Goal: Task Accomplishment & Management: Manage account settings

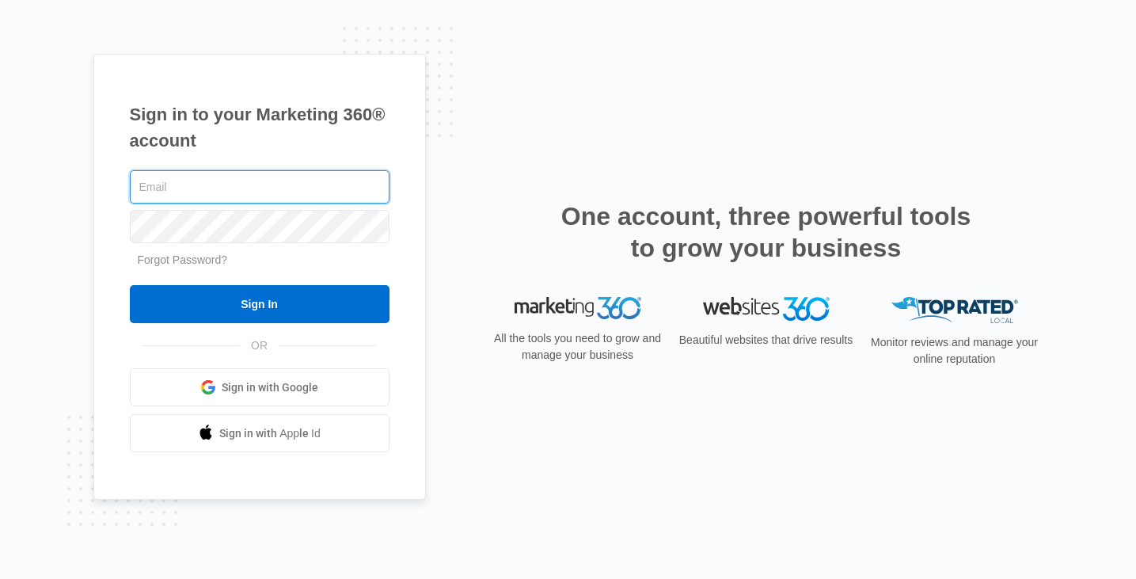
type input "ilham.nugroho@madwire.com"
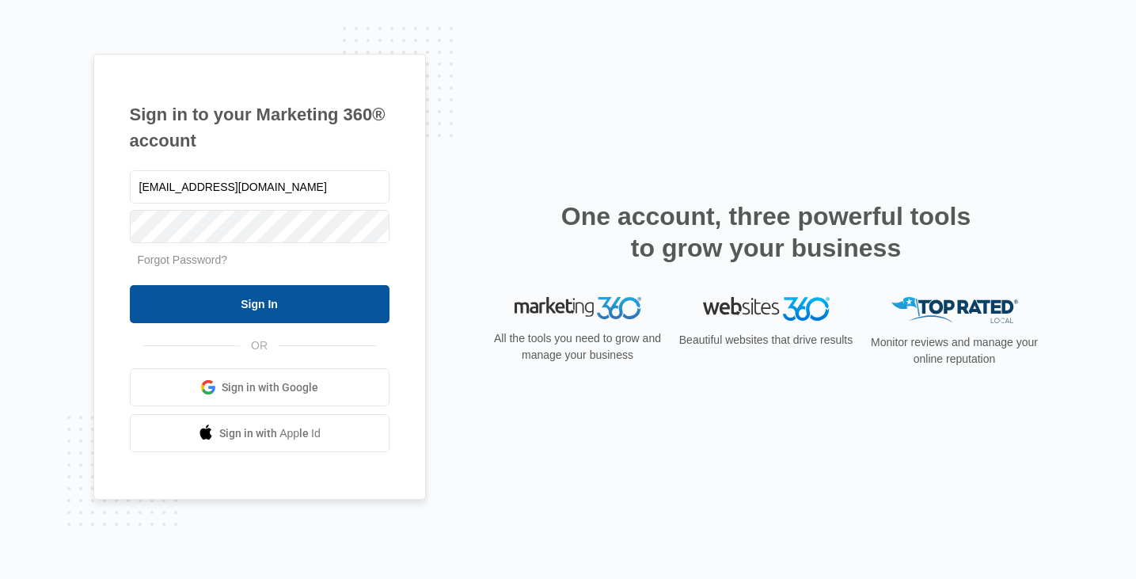
click at [329, 297] on input "Sign In" at bounding box center [260, 304] width 260 height 38
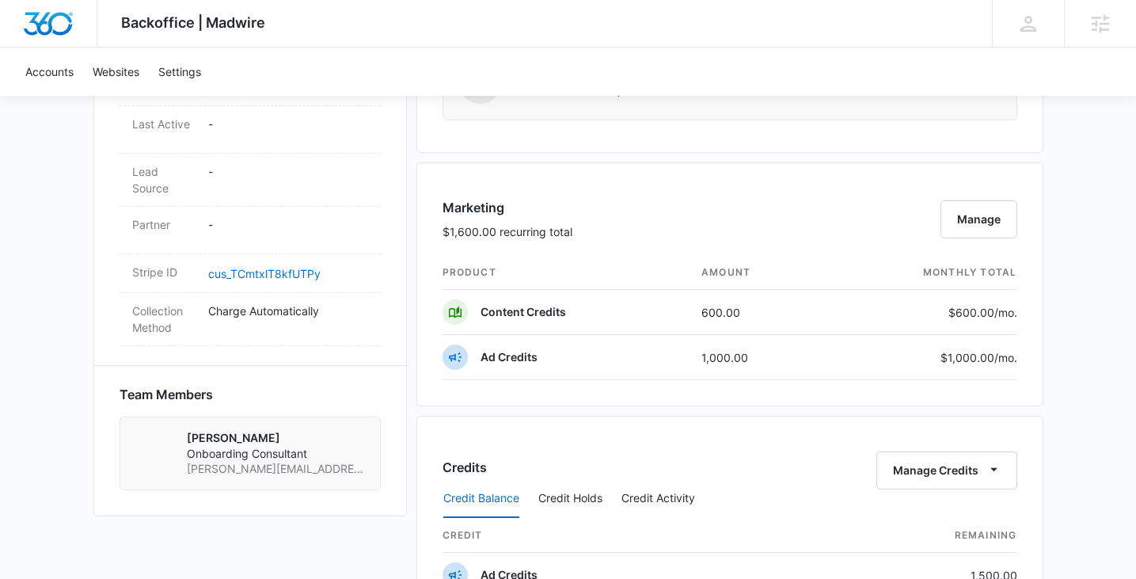
scroll to position [855, 0]
